Goal: Information Seeking & Learning: Understand process/instructions

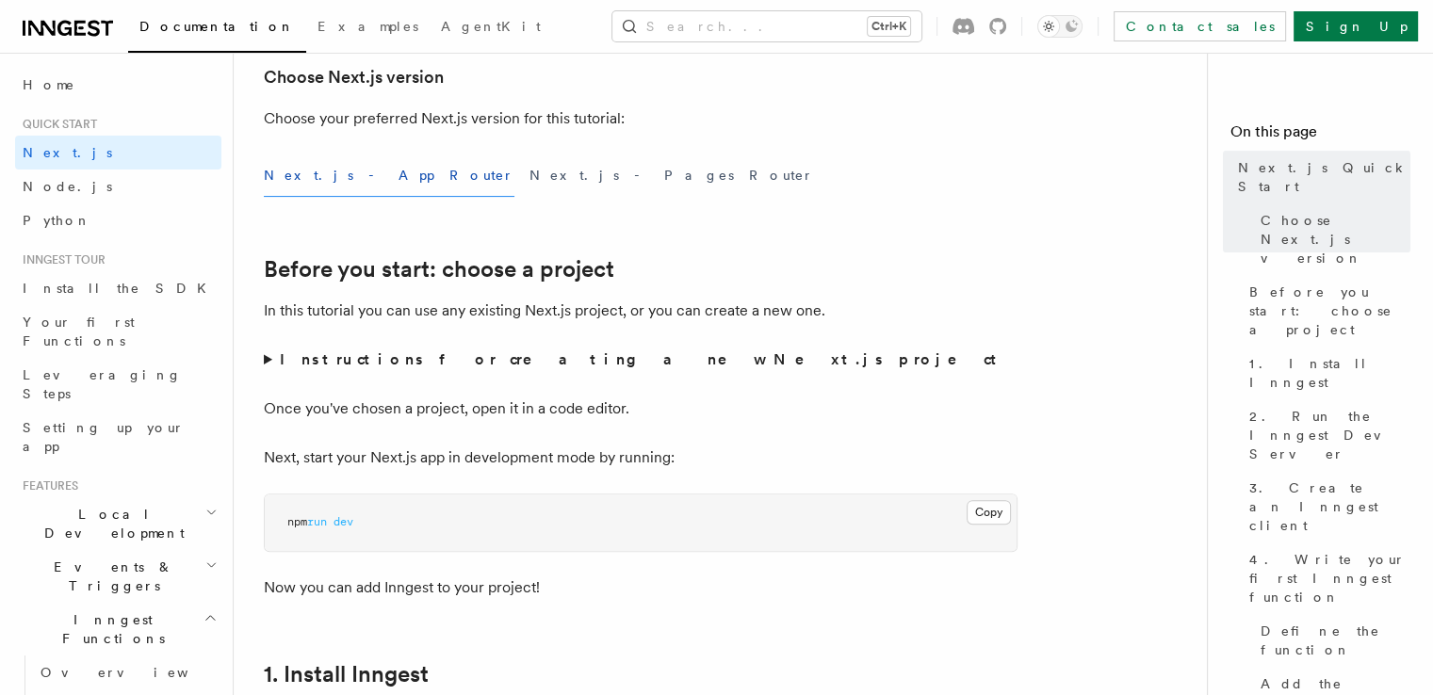
scroll to position [471, 0]
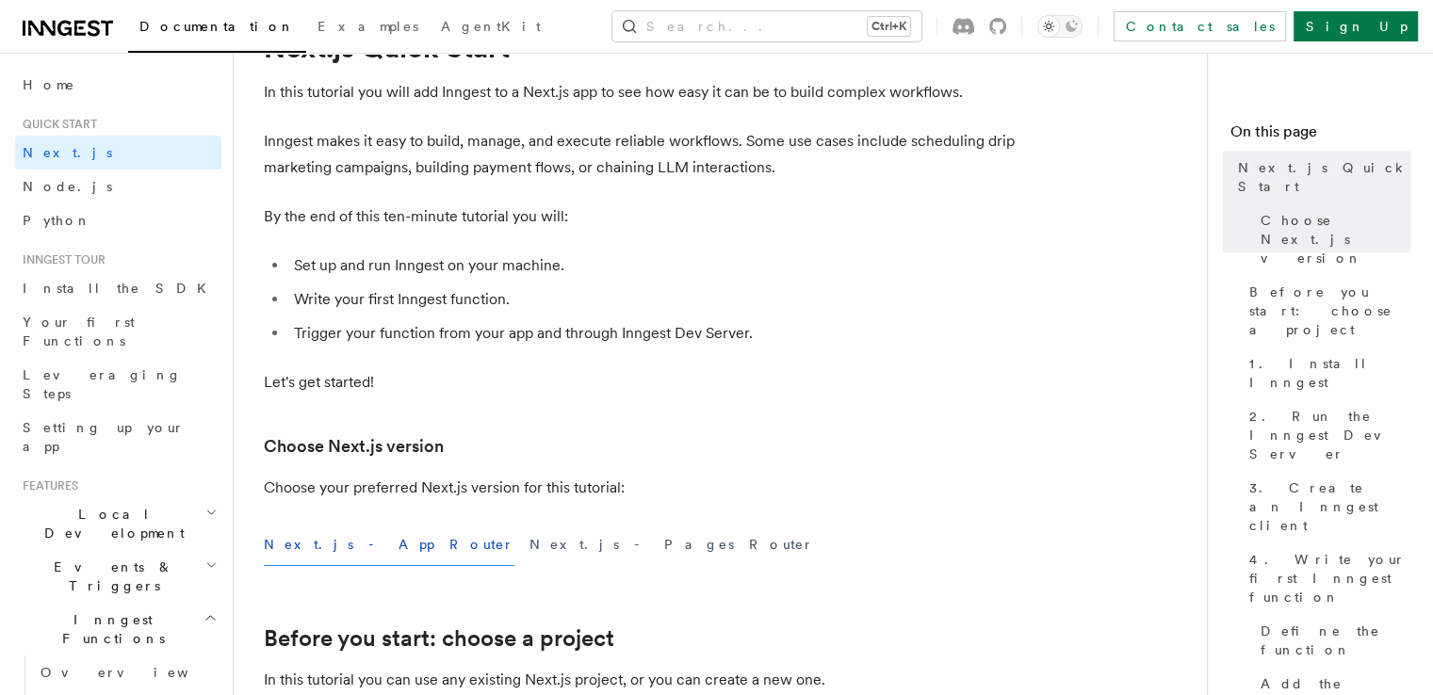
click at [358, 371] on p "Let's get started!" at bounding box center [641, 382] width 754 height 26
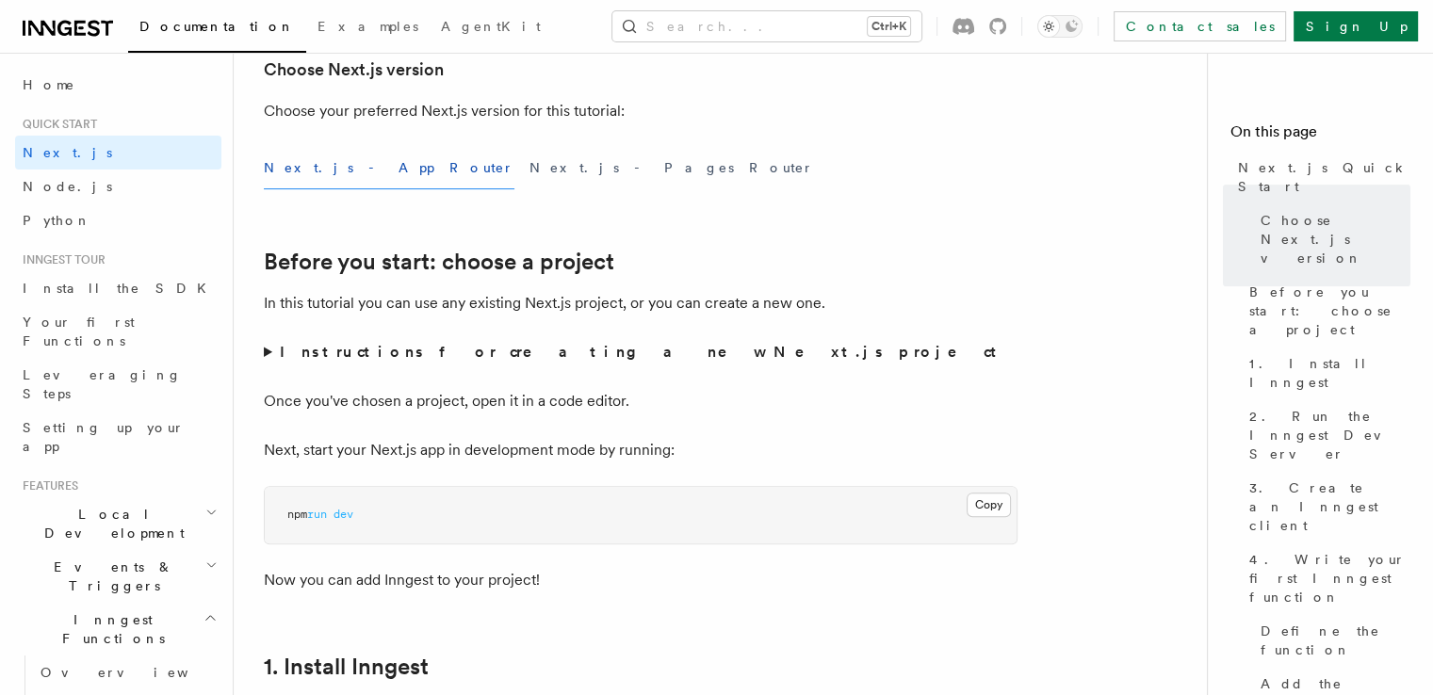
click at [400, 353] on strong "Instructions for creating a new Next.js project" at bounding box center [642, 352] width 725 height 18
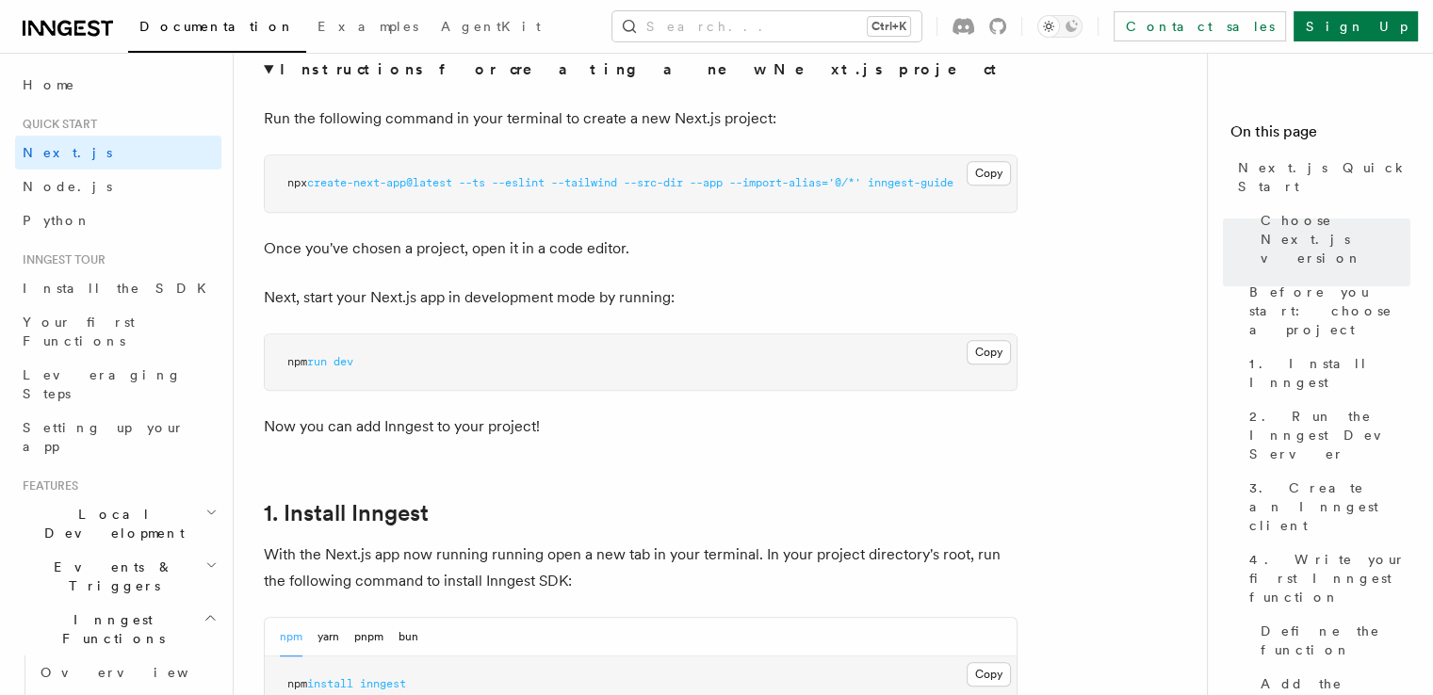
scroll to position [942, 0]
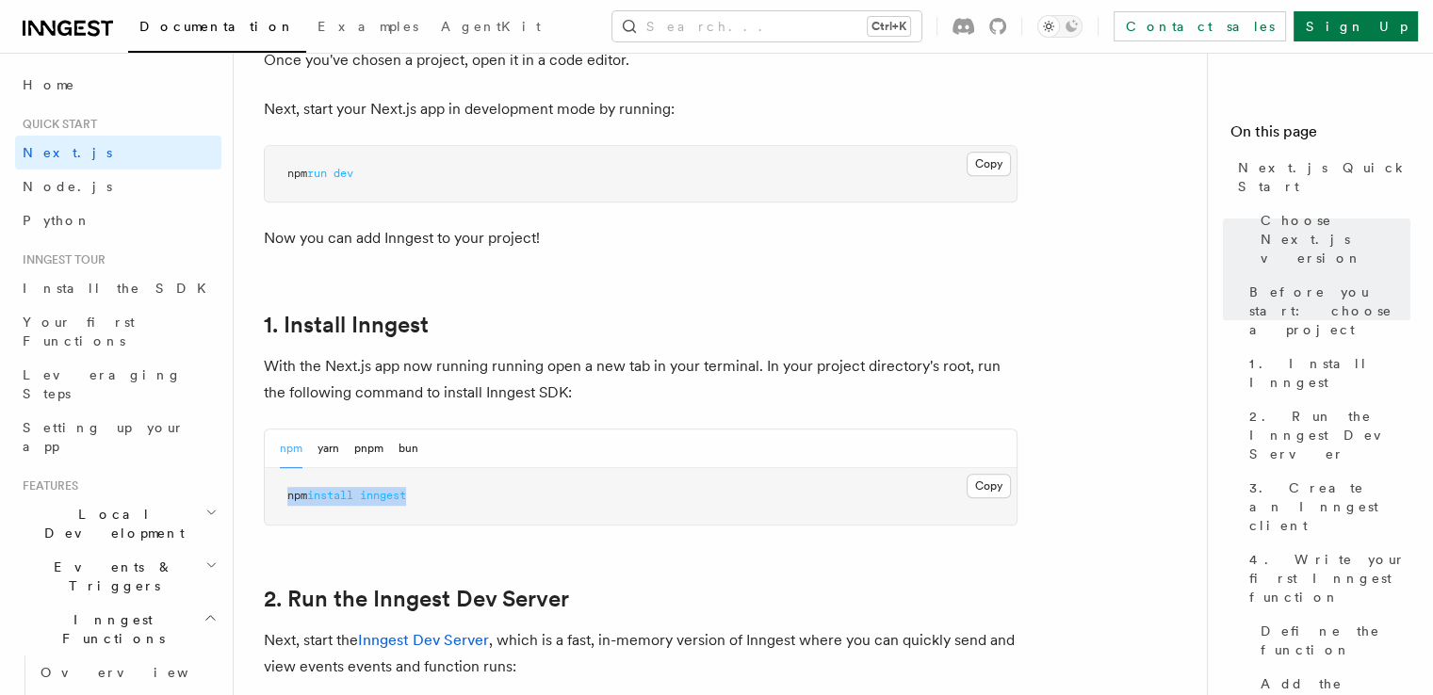
drag, startPoint x: 479, startPoint y: 505, endPoint x: 280, endPoint y: 505, distance: 198.8
click at [280, 505] on pre "npm install inngest" at bounding box center [641, 496] width 752 height 57
copy span "npm install inngest"
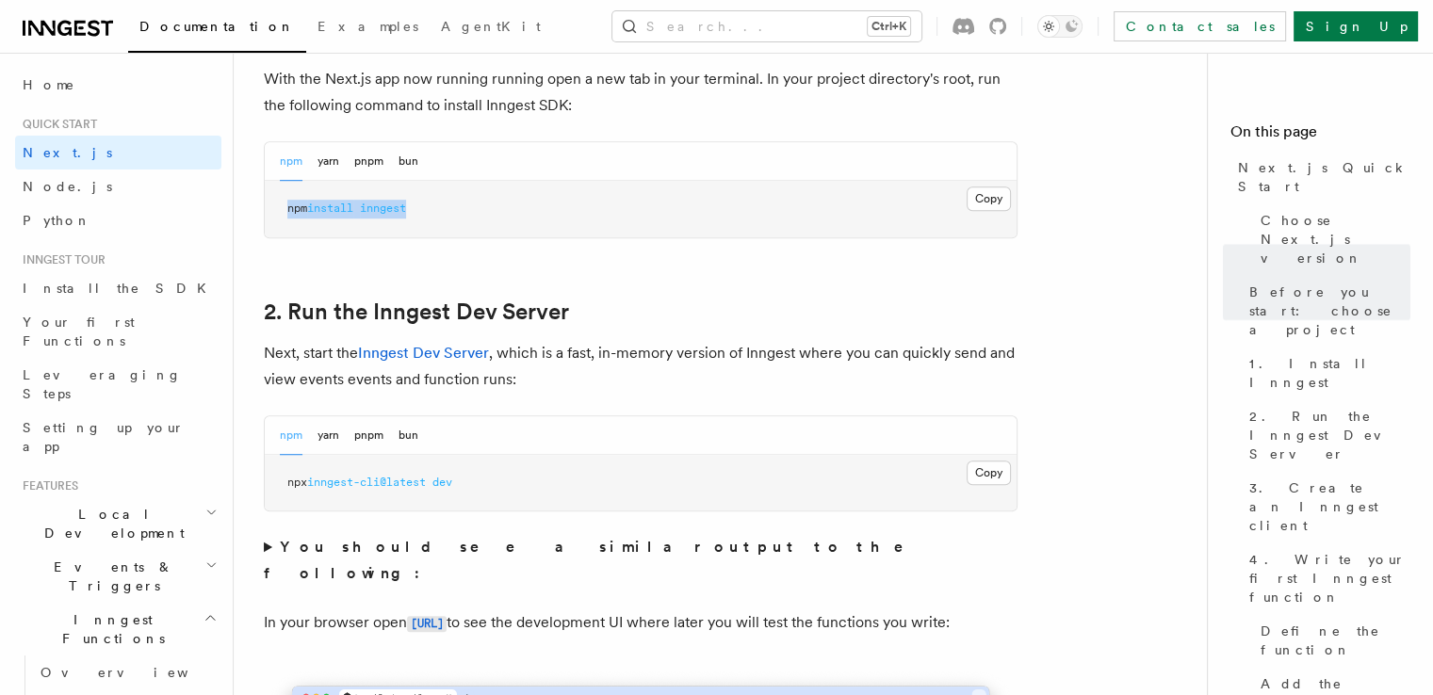
scroll to position [1507, 0]
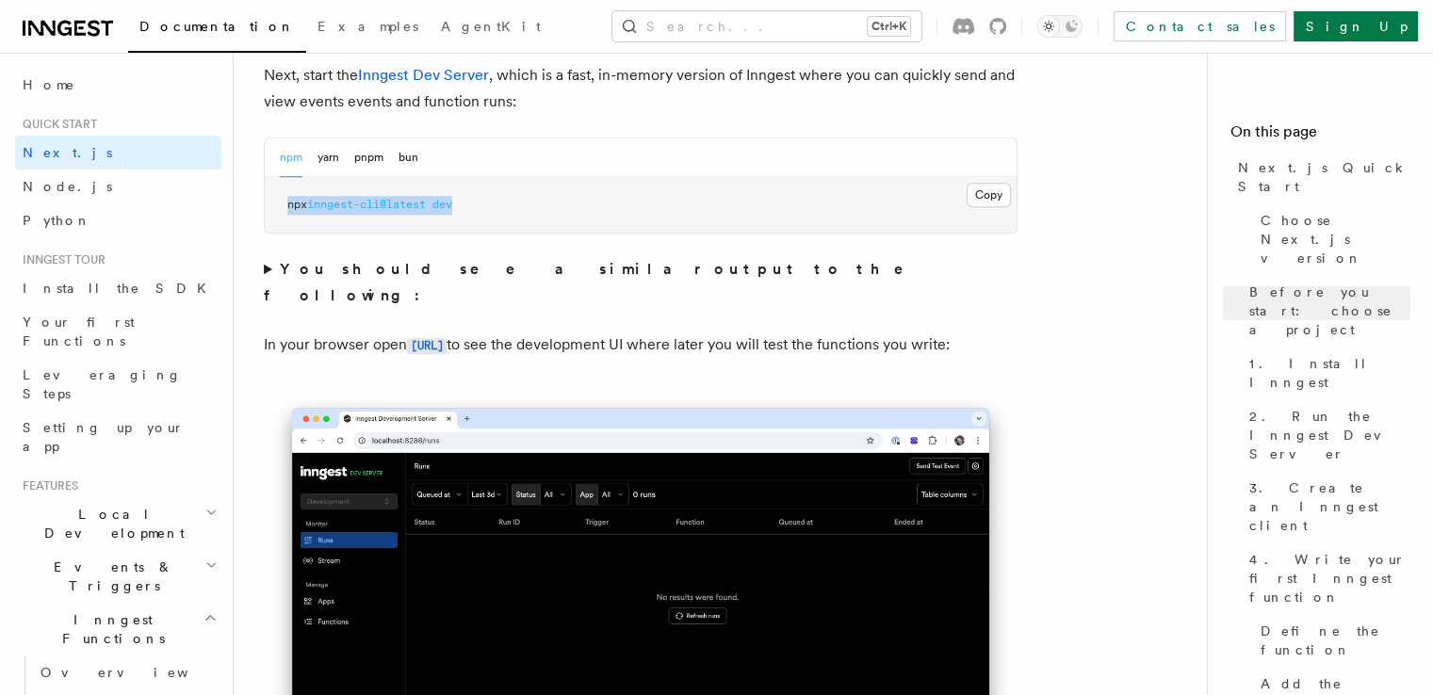
copy span "npx inngest-cli@latest dev"
drag, startPoint x: 520, startPoint y: 190, endPoint x: 255, endPoint y: 187, distance: 264.8
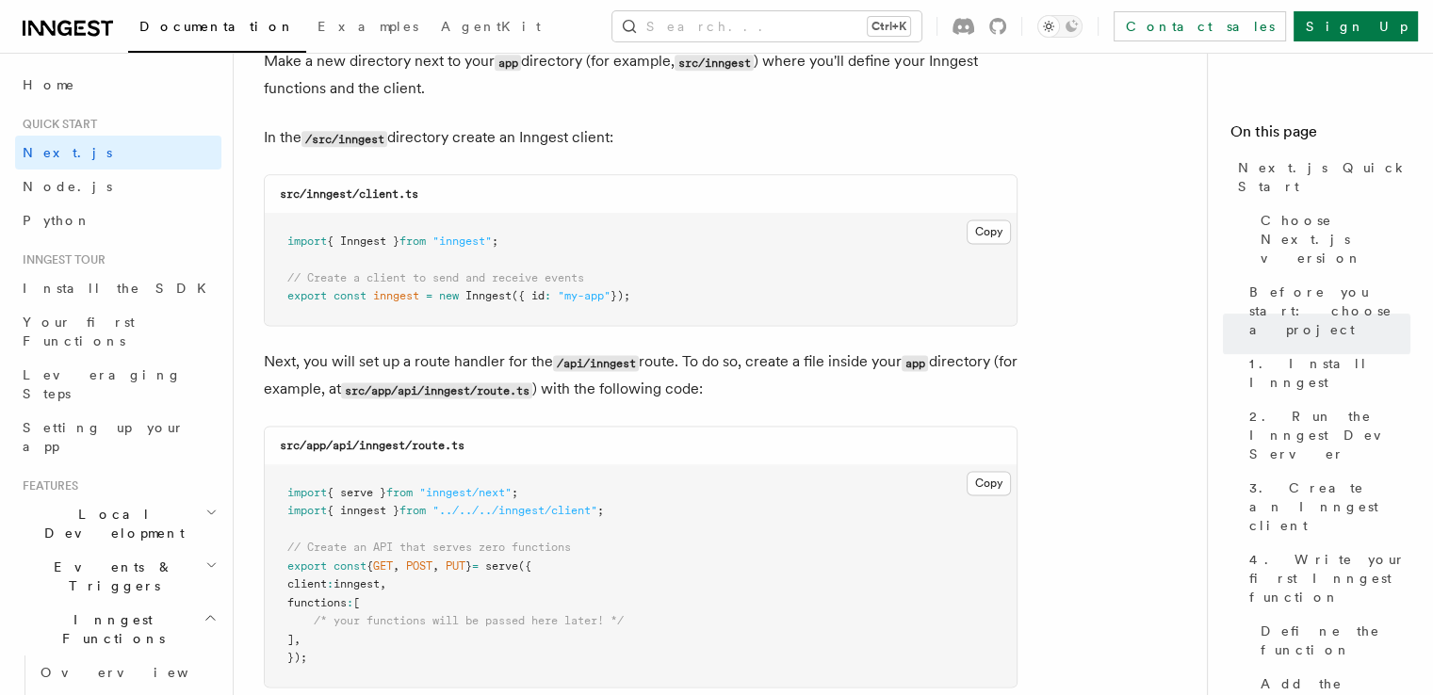
scroll to position [2732, 0]
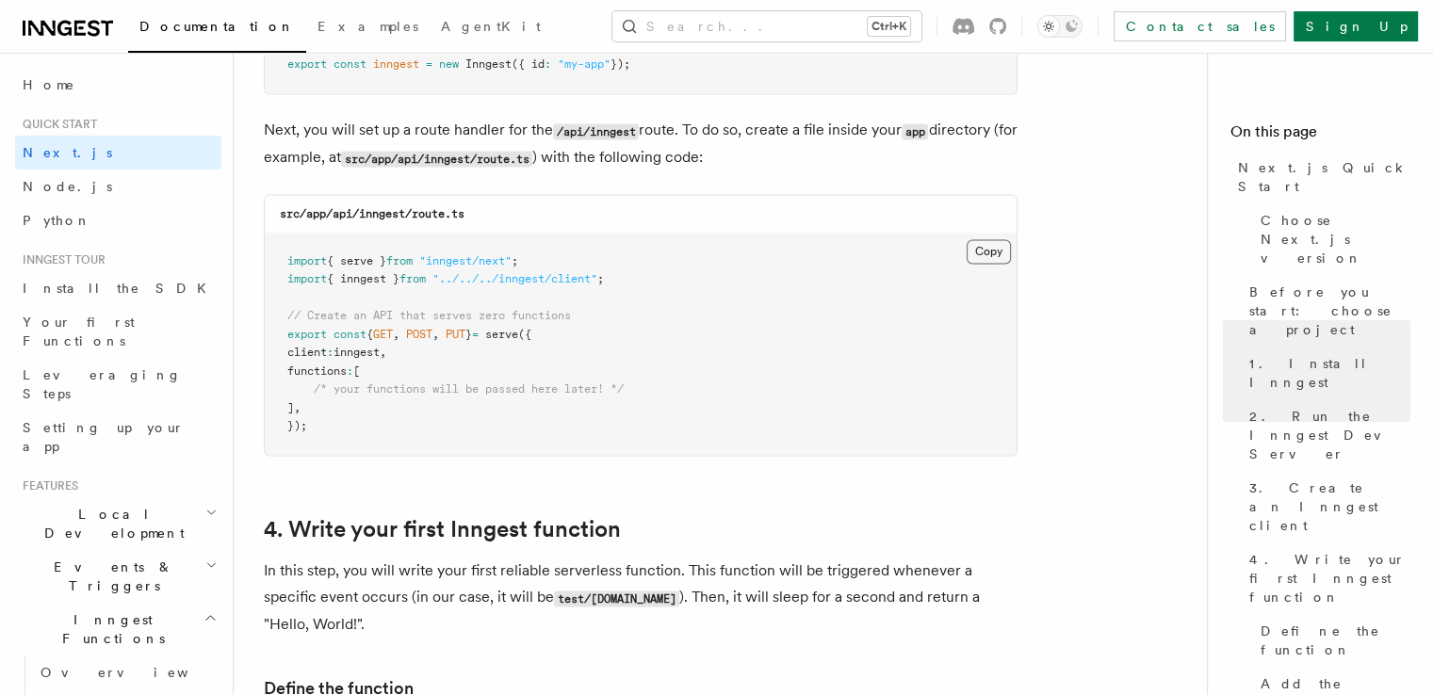
click at [980, 246] on button "Copy Copied" at bounding box center [989, 251] width 44 height 24
click at [987, 250] on button "Copy Copied" at bounding box center [989, 251] width 44 height 24
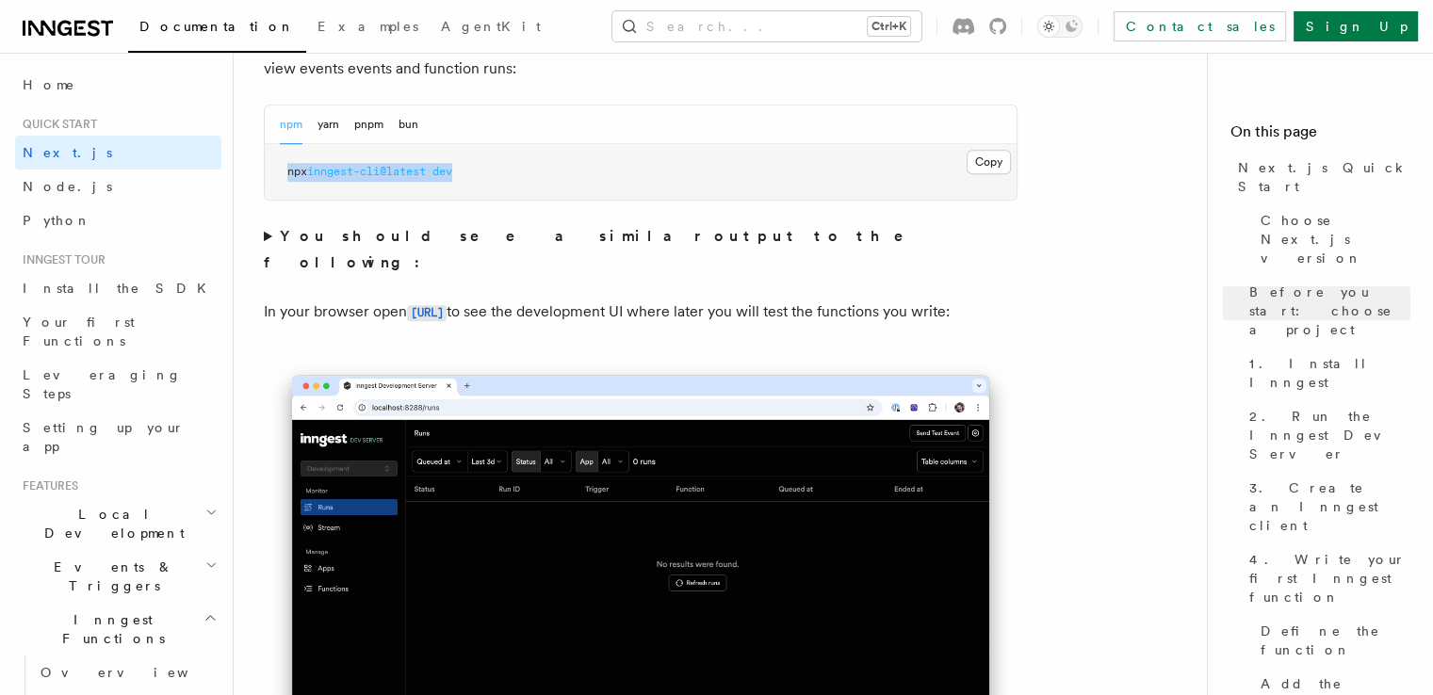
scroll to position [1507, 0]
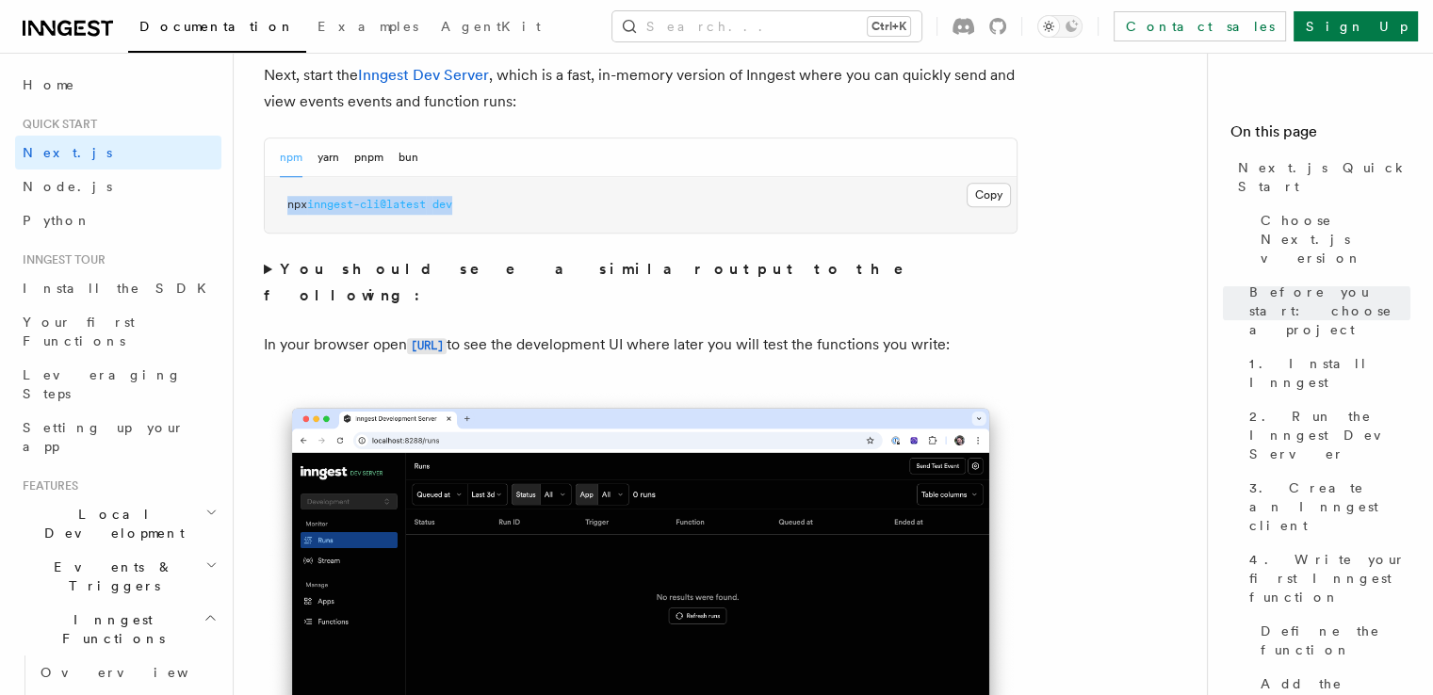
click at [513, 208] on pre "npx inngest-cli@latest dev" at bounding box center [641, 205] width 752 height 57
drag, startPoint x: 378, startPoint y: 206, endPoint x: 285, endPoint y: 201, distance: 93.4
click at [285, 201] on pre "npx inngest-cli@latest dev" at bounding box center [641, 205] width 752 height 57
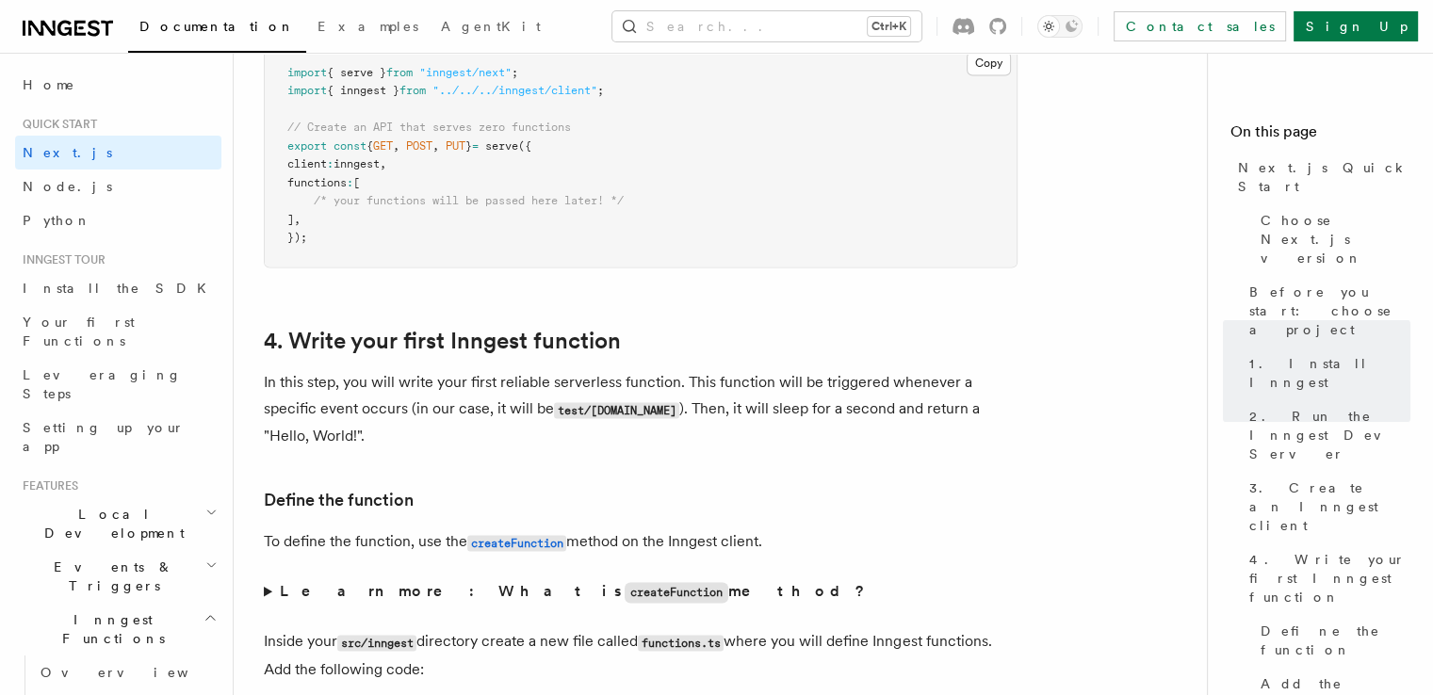
scroll to position [3298, 0]
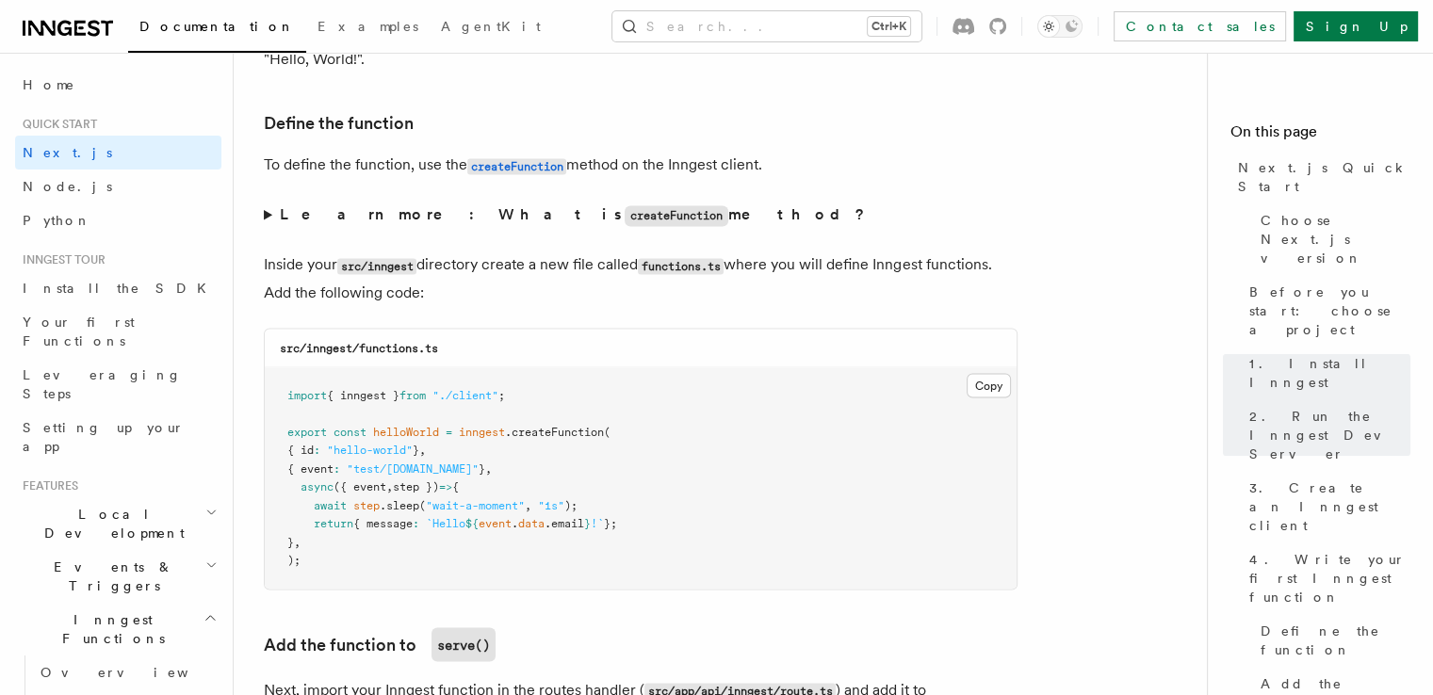
click at [965, 407] on pre "import { inngest } from "./client" ; export const helloWorld = inngest .createF…" at bounding box center [641, 477] width 752 height 221
click at [976, 400] on pre "import { inngest } from "./client" ; export const helloWorld = inngest .createF…" at bounding box center [641, 477] width 752 height 221
click at [976, 395] on button "Copy Copied" at bounding box center [989, 385] width 44 height 24
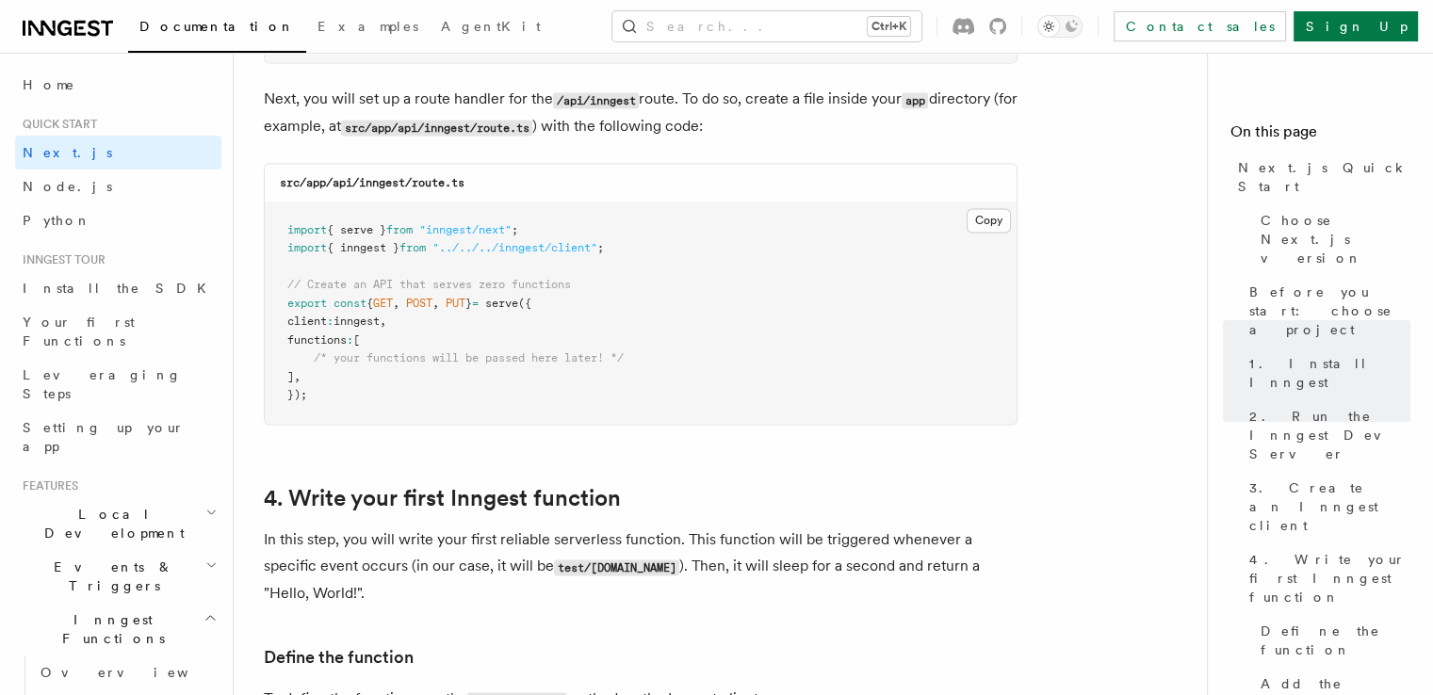
scroll to position [2544, 0]
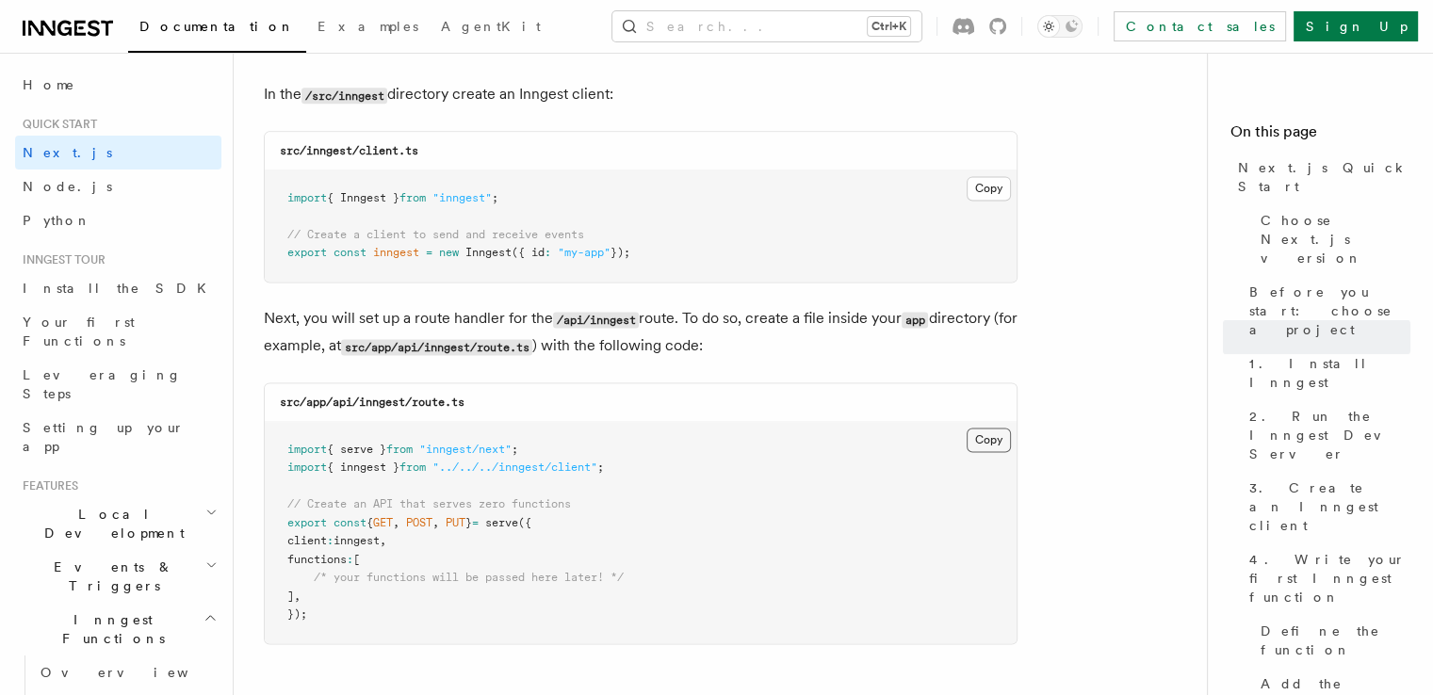
click at [985, 450] on button "Copy Copied" at bounding box center [989, 440] width 44 height 24
